Goal: Transaction & Acquisition: Obtain resource

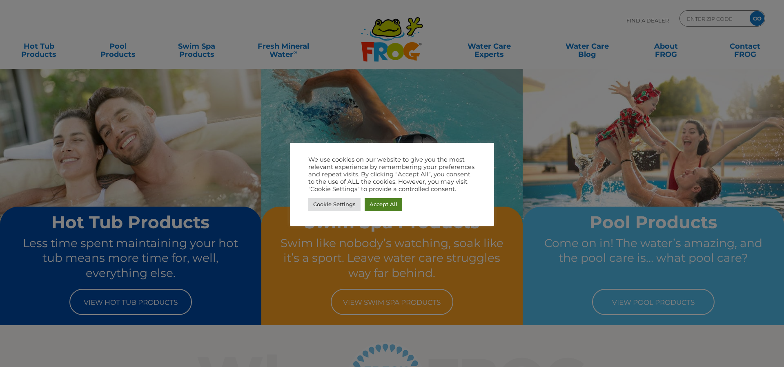
click at [383, 202] on link "Accept All" at bounding box center [384, 204] width 38 height 13
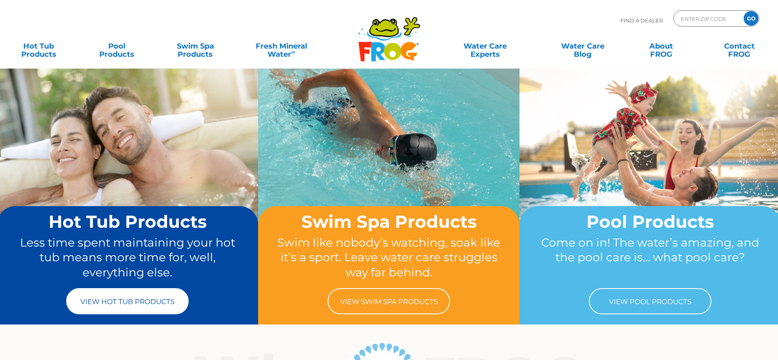
click at [144, 296] on link "View Hot Tub Products" at bounding box center [127, 301] width 123 height 26
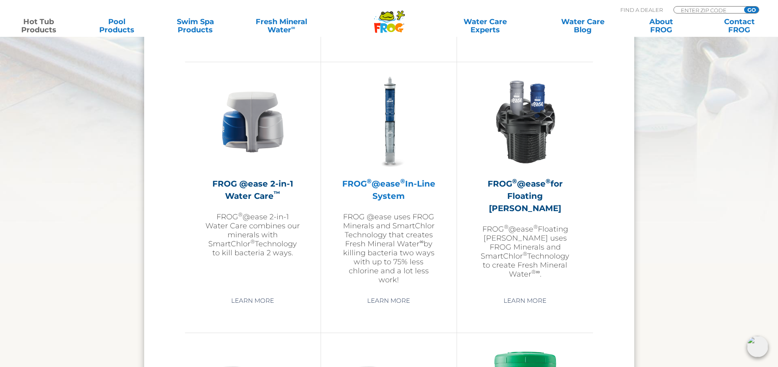
scroll to position [1185, 0]
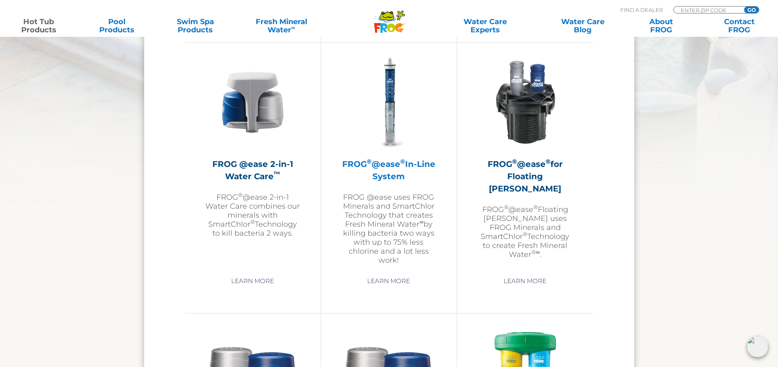
click at [392, 128] on img at bounding box center [389, 102] width 95 height 95
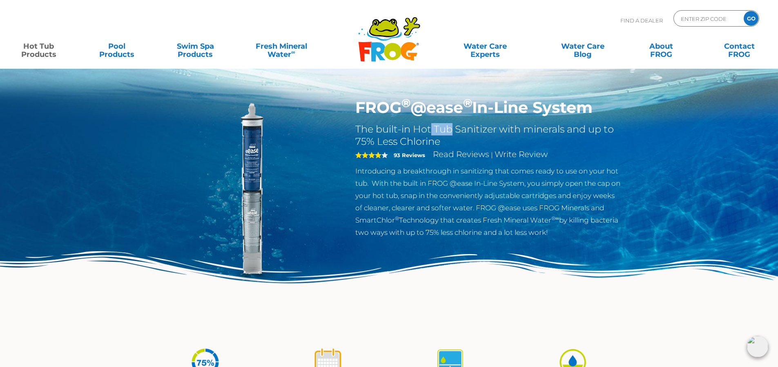
drag, startPoint x: 431, startPoint y: 128, endPoint x: 453, endPoint y: 125, distance: 21.9
click at [453, 125] on h2 "The built-in Hot Tub Sanitizer with minerals and up to 75% Less Chlorine" at bounding box center [488, 135] width 267 height 25
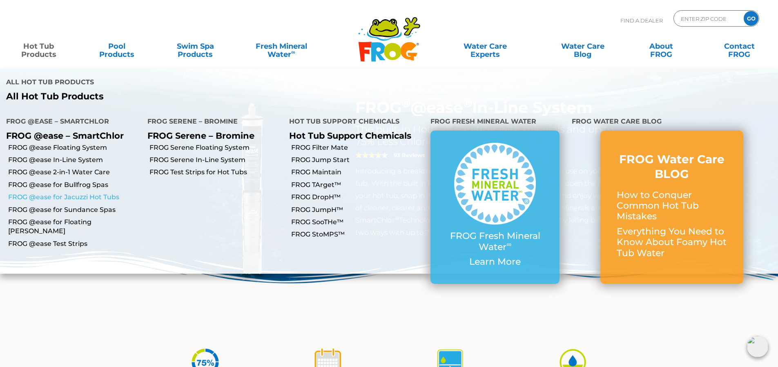
click at [106, 192] on link "FROG @ease for Jacuzzi Hot Tubs" at bounding box center [74, 196] width 133 height 9
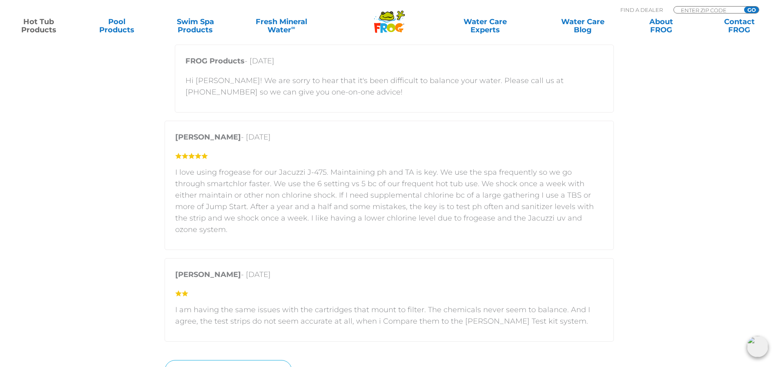
scroll to position [1642, 0]
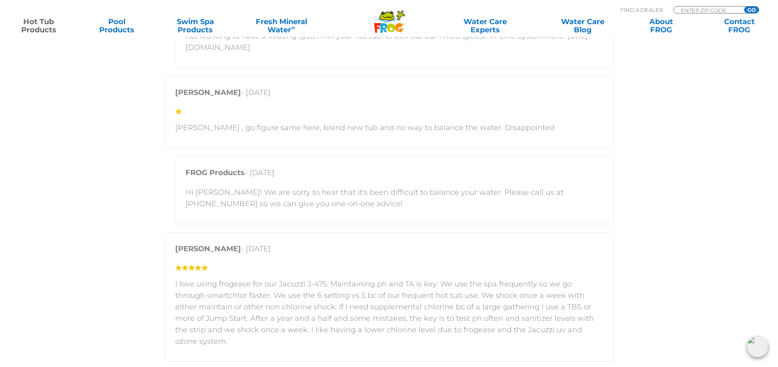
click at [644, 9] on p "Find A Dealer" at bounding box center [642, 9] width 42 height 7
click at [715, 8] on input "Zip Code Form" at bounding box center [707, 10] width 55 height 7
type input "92115"
click at [744, 7] on input "GO" at bounding box center [751, 10] width 15 height 7
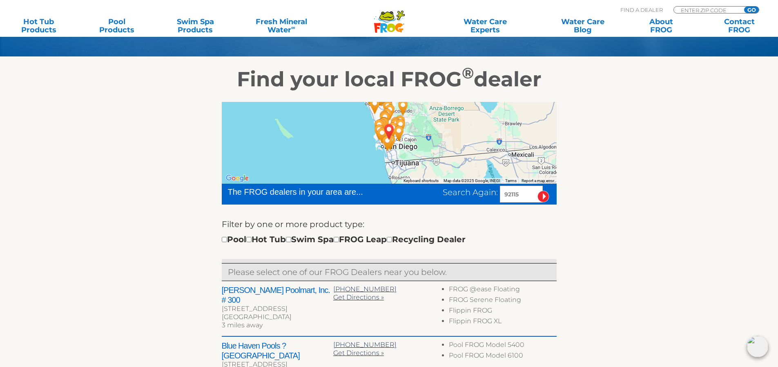
scroll to position [123, 0]
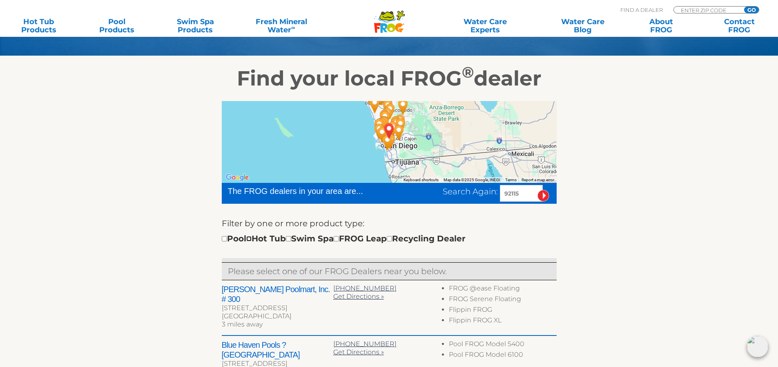
click at [252, 238] on input "checkbox" at bounding box center [248, 238] width 5 height 5
checkbox input "true"
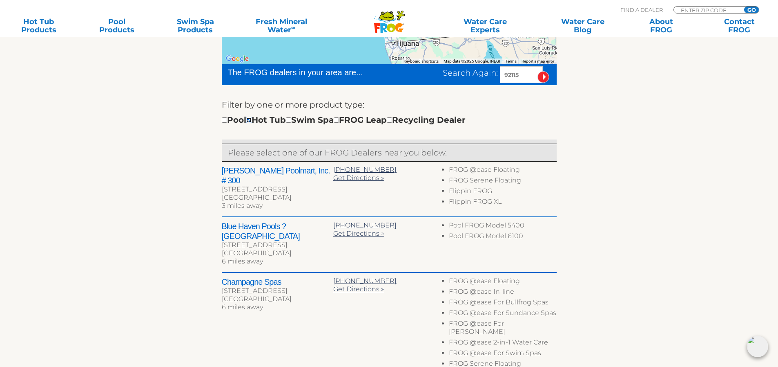
scroll to position [245, 0]
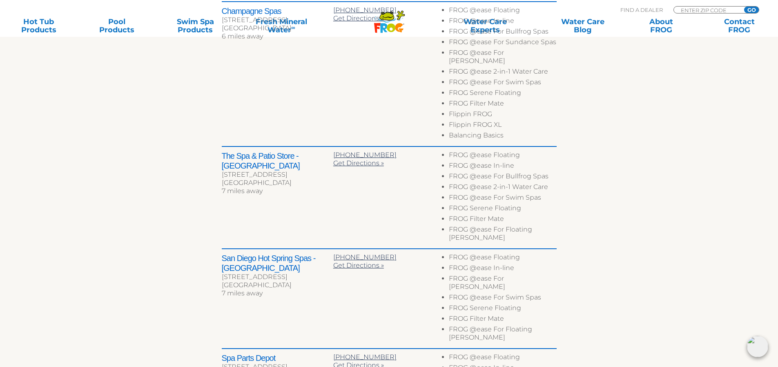
scroll to position [469, 0]
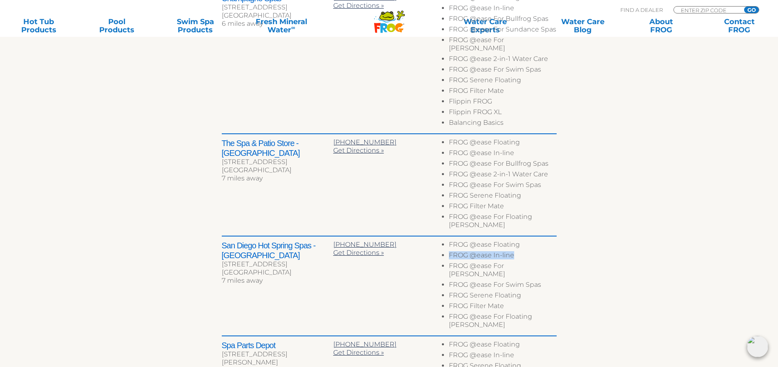
drag, startPoint x: 520, startPoint y: 232, endPoint x: 448, endPoint y: 230, distance: 71.5
click at [448, 240] on ul "FROG @ease Floating FROG @ease In-line FROG @ease For Jacuzzi FROG @ease For Sw…" at bounding box center [501, 285] width 112 height 91
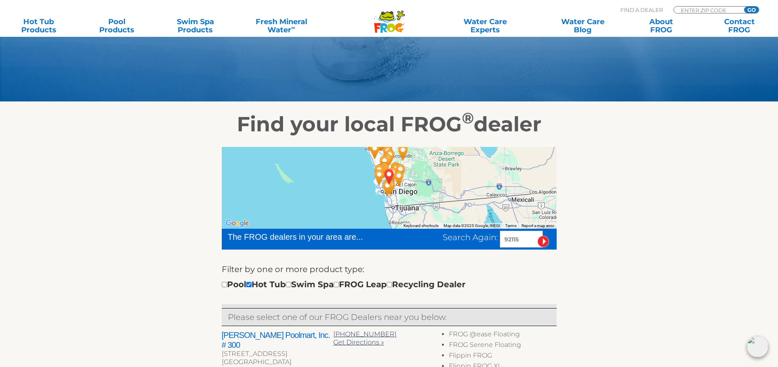
scroll to position [0, 0]
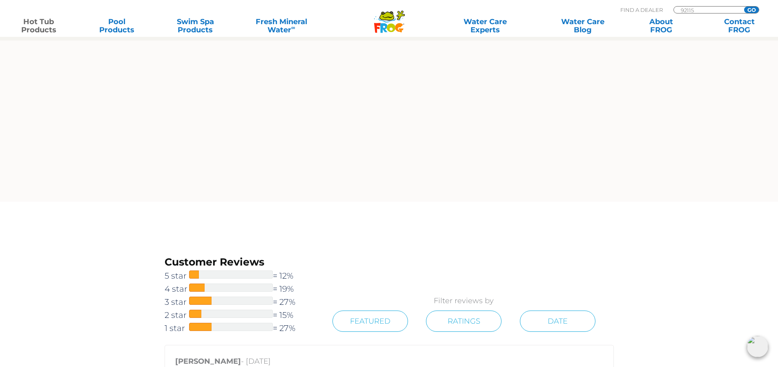
scroll to position [1348, 0]
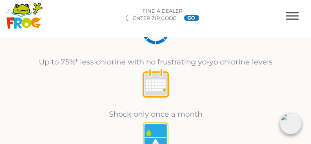
scroll to position [392, 0]
